Goal: Navigation & Orientation: Understand site structure

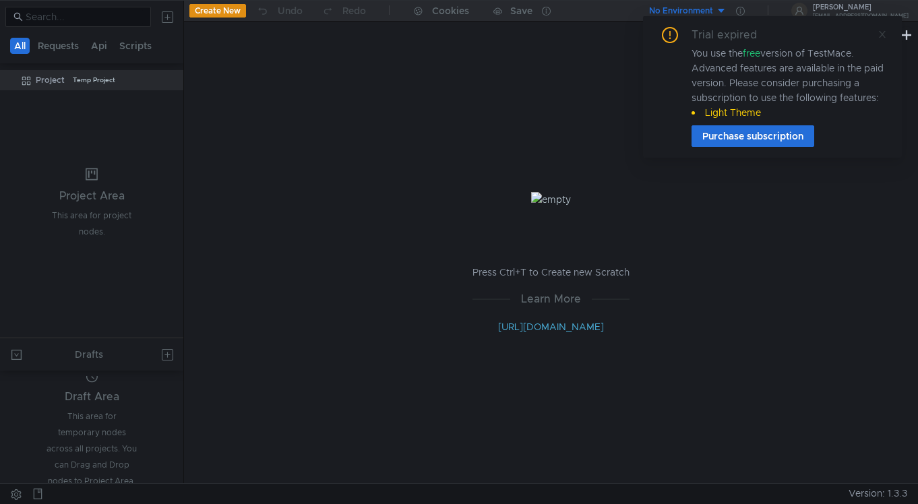
click at [879, 32] on icon at bounding box center [882, 34] width 9 height 9
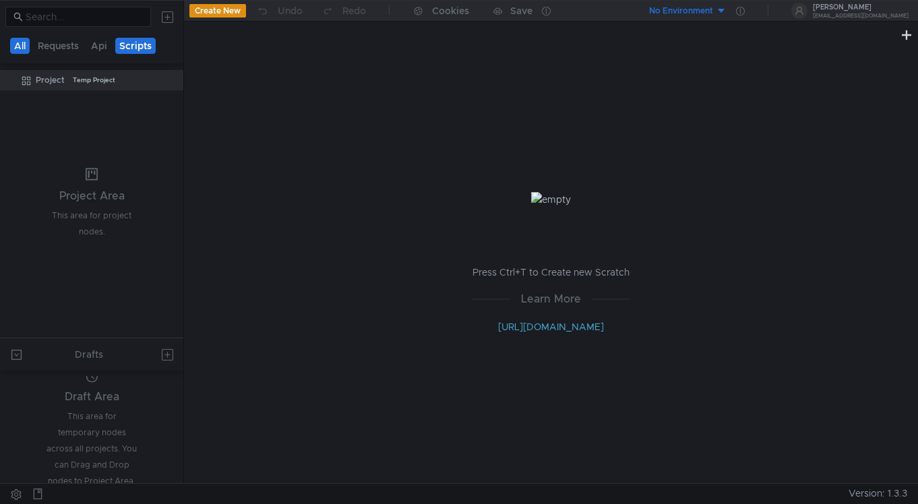
click at [131, 46] on button "Scripts" at bounding box center [135, 46] width 40 height 16
click at [572, 128] on div "Press Ctrl+T to Create new Scratch Learn More [URL][DOMAIN_NAME]" at bounding box center [551, 263] width 734 height 440
click at [13, 494] on button at bounding box center [16, 494] width 22 height 20
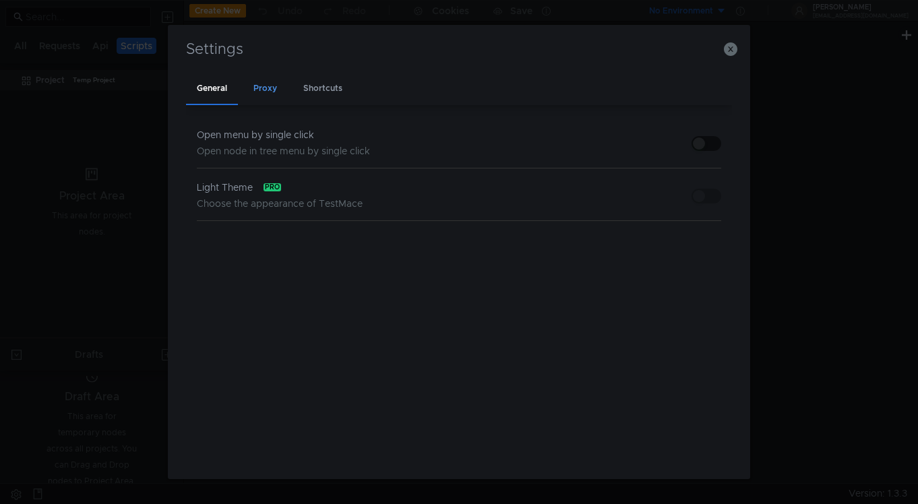
click at [260, 89] on div "Proxy" at bounding box center [265, 88] width 45 height 31
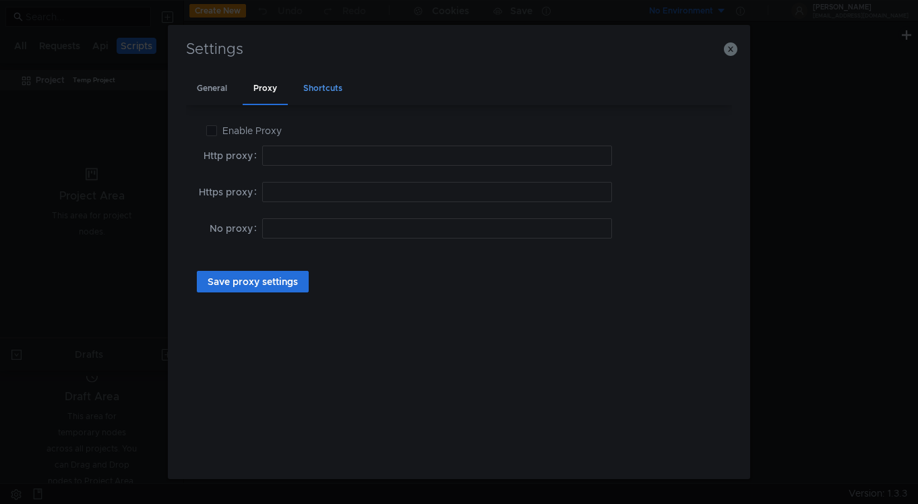
click at [333, 89] on div "Shortcuts" at bounding box center [323, 88] width 61 height 31
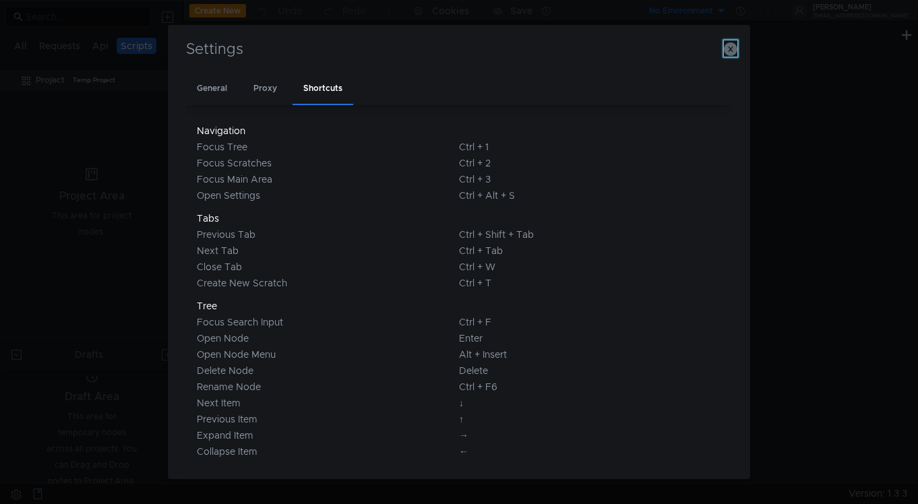
click at [734, 49] on icon "button" at bounding box center [730, 48] width 13 height 13
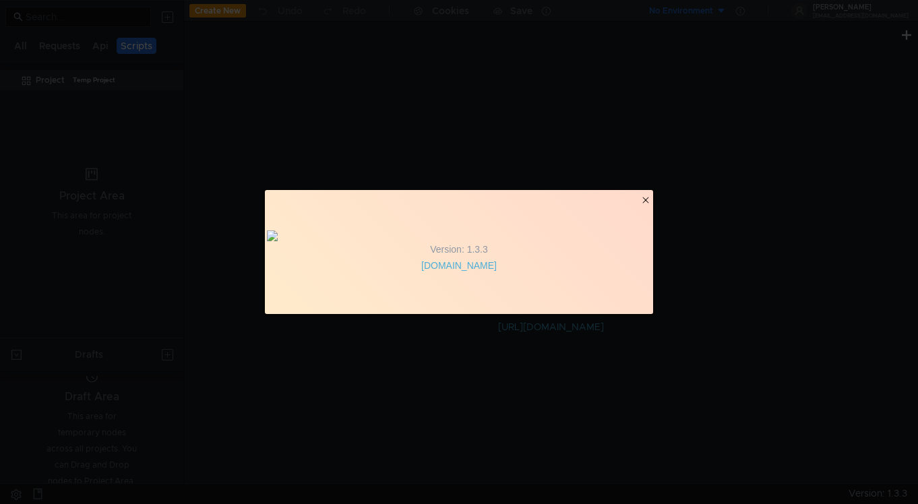
click at [744, 306] on div "Version: 1.3.3 [DOMAIN_NAME]" at bounding box center [459, 252] width 918 height 504
click at [645, 195] on clr-icon "button" at bounding box center [645, 200] width 11 height 11
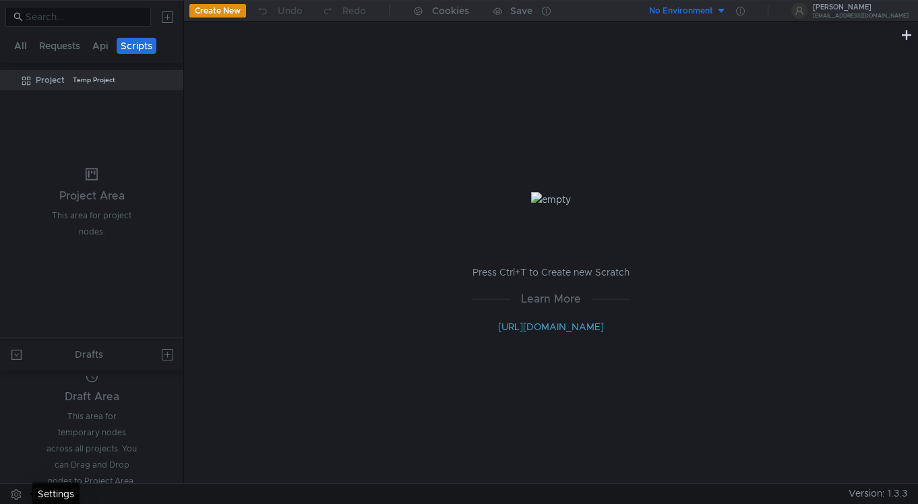
click at [12, 491] on button at bounding box center [16, 494] width 22 height 20
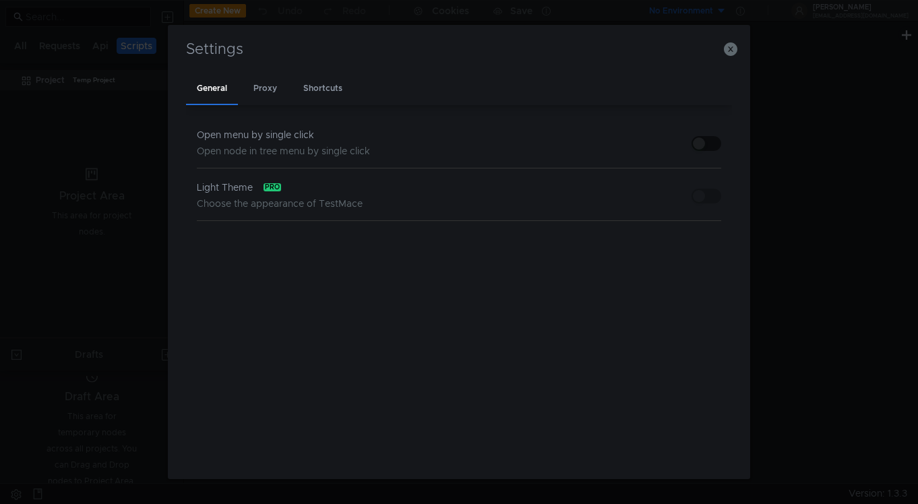
click at [80, 90] on div "Settings General Proxy Shortcuts Open menu by single click Open node in tree me…" at bounding box center [459, 252] width 918 height 504
click at [450, 102] on div "General Proxy Shortcuts" at bounding box center [459, 88] width 546 height 31
click at [729, 51] on icon "button" at bounding box center [730, 48] width 13 height 13
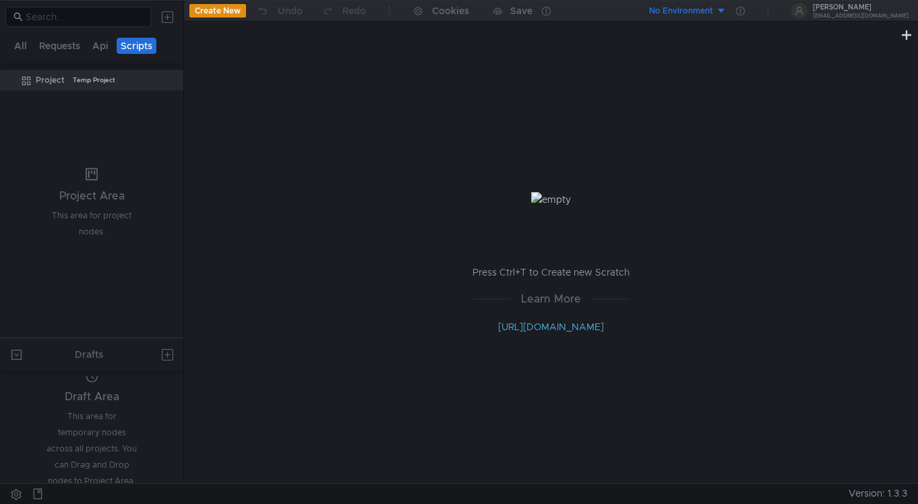
click at [884, 496] on span "Version: 1.3.3" at bounding box center [878, 494] width 59 height 20
click at [885, 13] on div "[EMAIL_ADDRESS][DOMAIN_NAME]" at bounding box center [861, 15] width 96 height 5
click at [721, 80] on div at bounding box center [459, 252] width 918 height 504
